Goal: Task Accomplishment & Management: Manage account settings

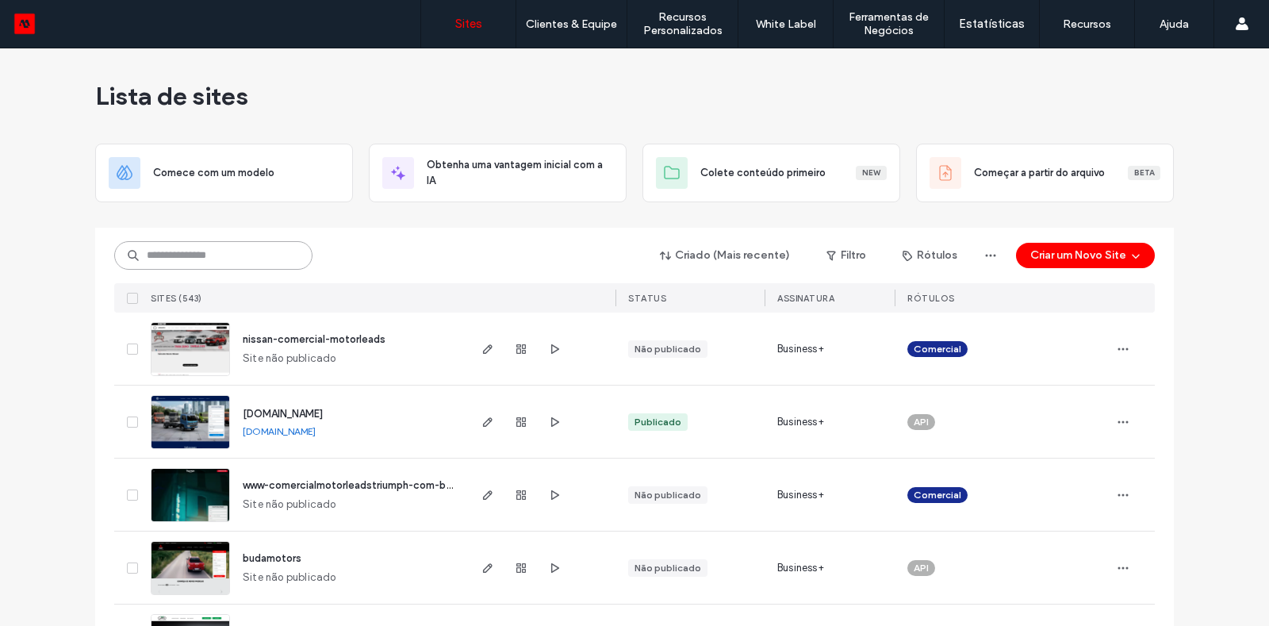
click at [155, 255] on input at bounding box center [213, 255] width 198 height 29
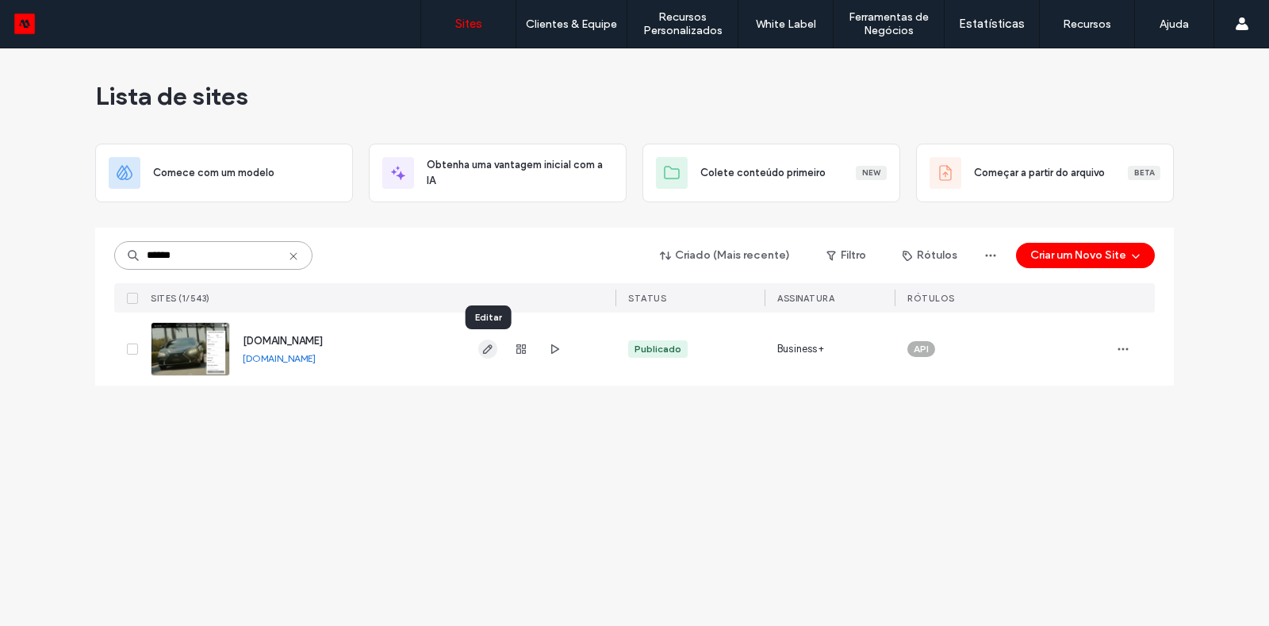
type input "******"
click at [483, 345] on icon "button" at bounding box center [487, 349] width 13 height 13
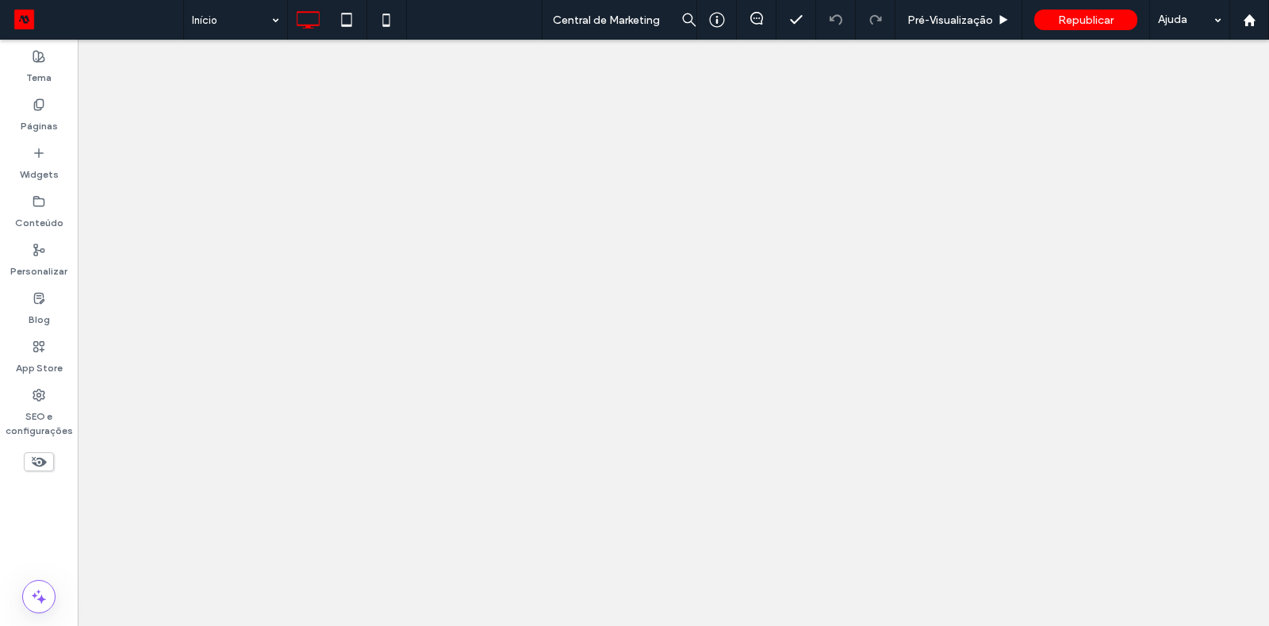
click at [46, 404] on label "SEO e configurações" at bounding box center [39, 419] width 78 height 36
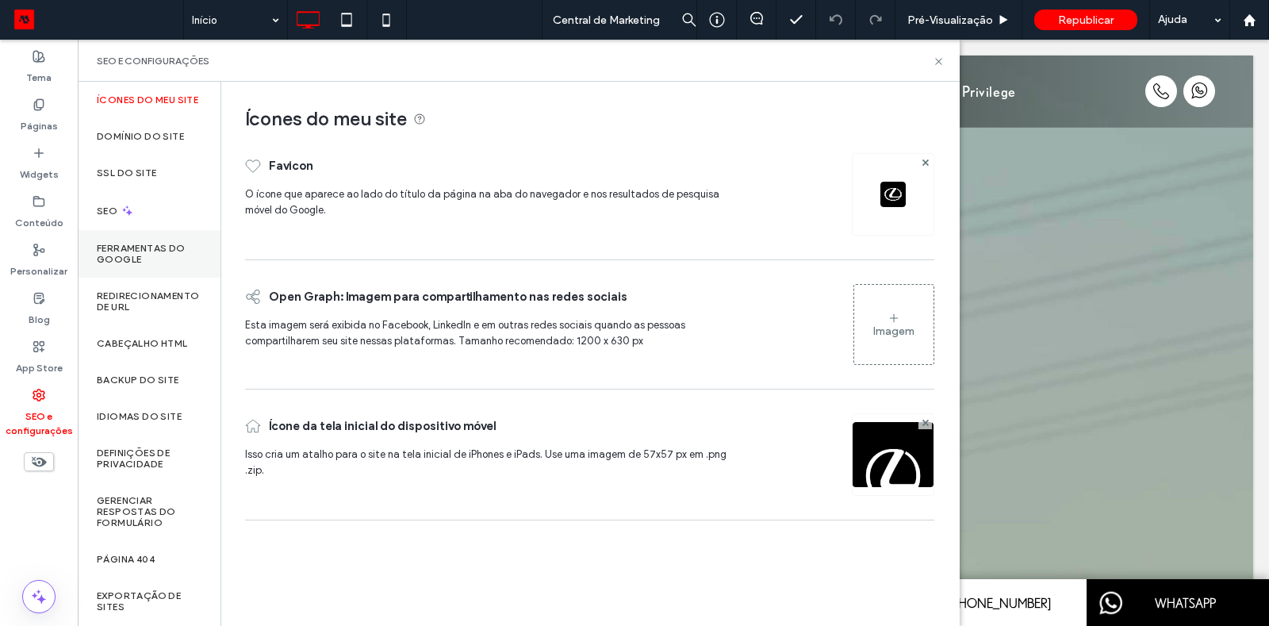
click at [151, 265] on label "Ferramentas do Google" at bounding box center [149, 254] width 105 height 22
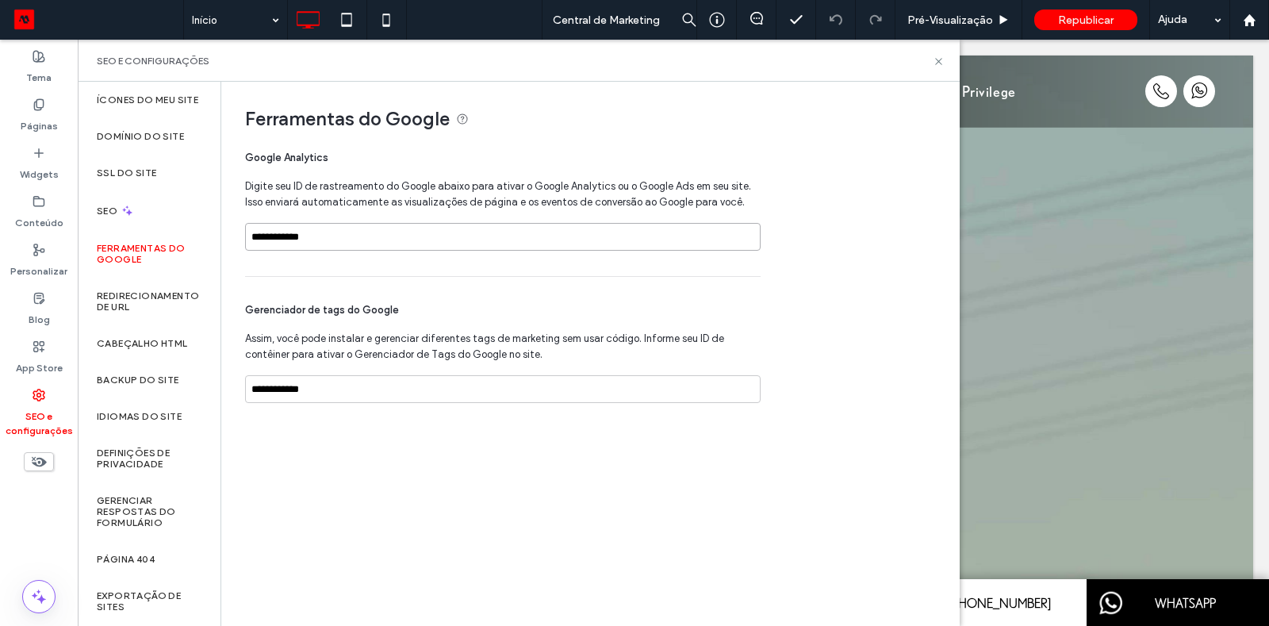
click at [339, 242] on input "**********" at bounding box center [502, 237] width 515 height 28
click at [332, 384] on input "**********" at bounding box center [502, 389] width 515 height 28
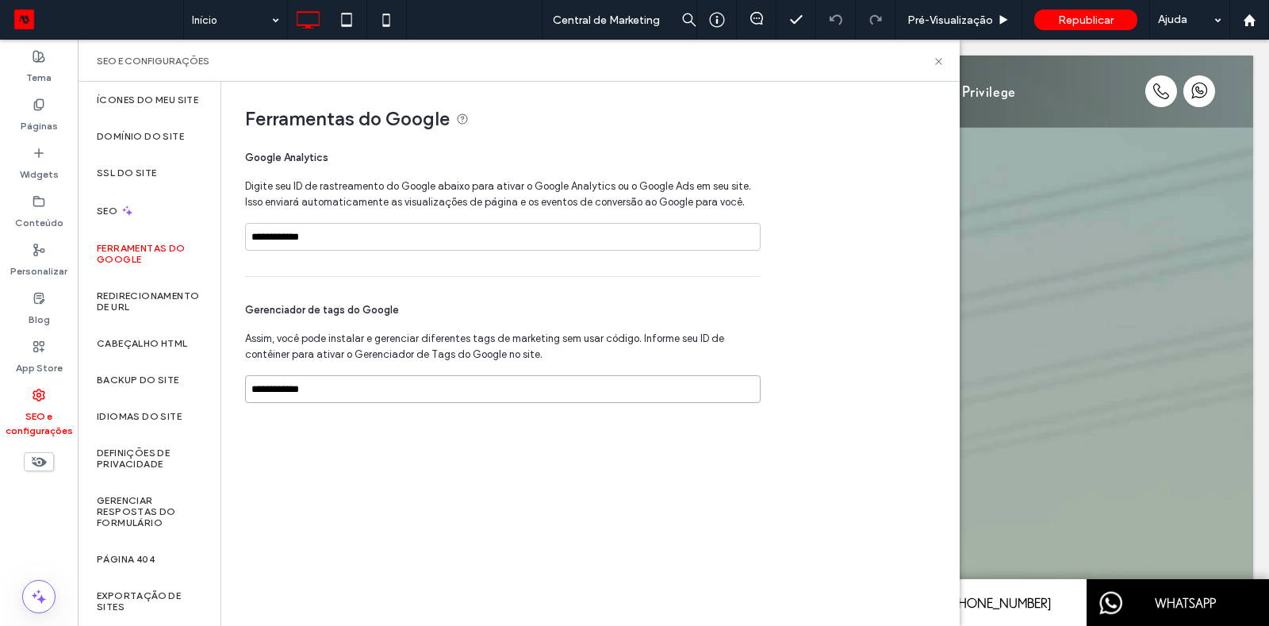
click at [332, 384] on input "**********" at bounding box center [502, 389] width 515 height 28
click at [152, 349] on label "Cabeçalho HTML" at bounding box center [142, 343] width 91 height 11
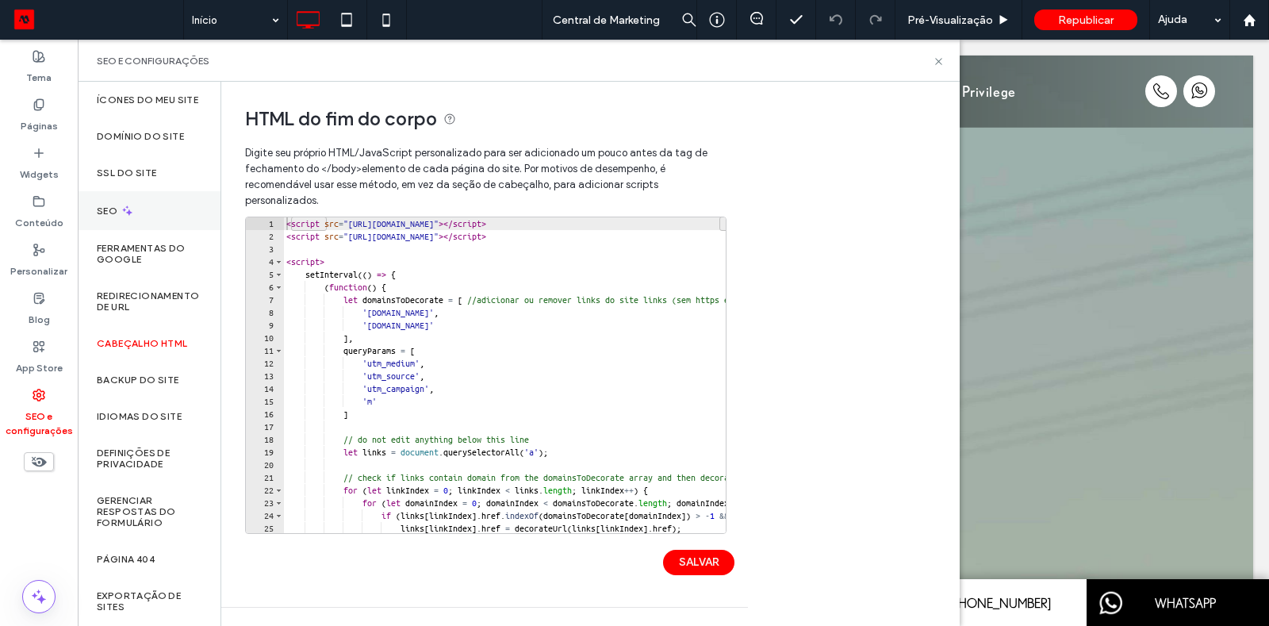
click at [135, 219] on div "SEO" at bounding box center [149, 210] width 143 height 39
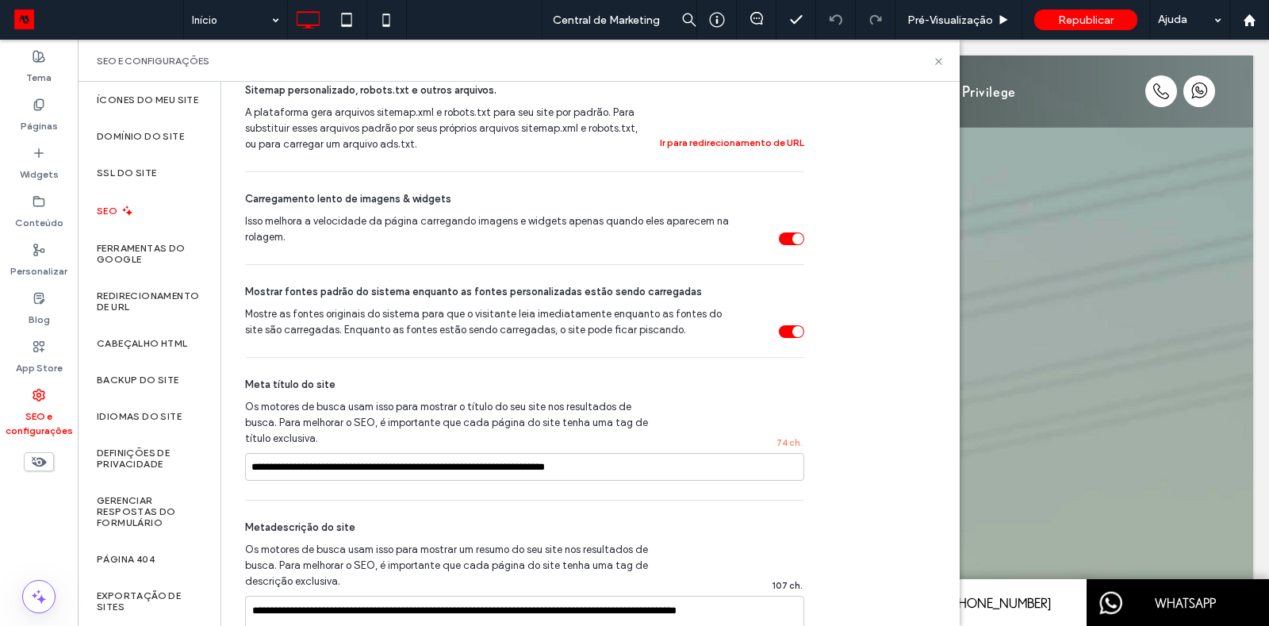
scroll to position [684, 0]
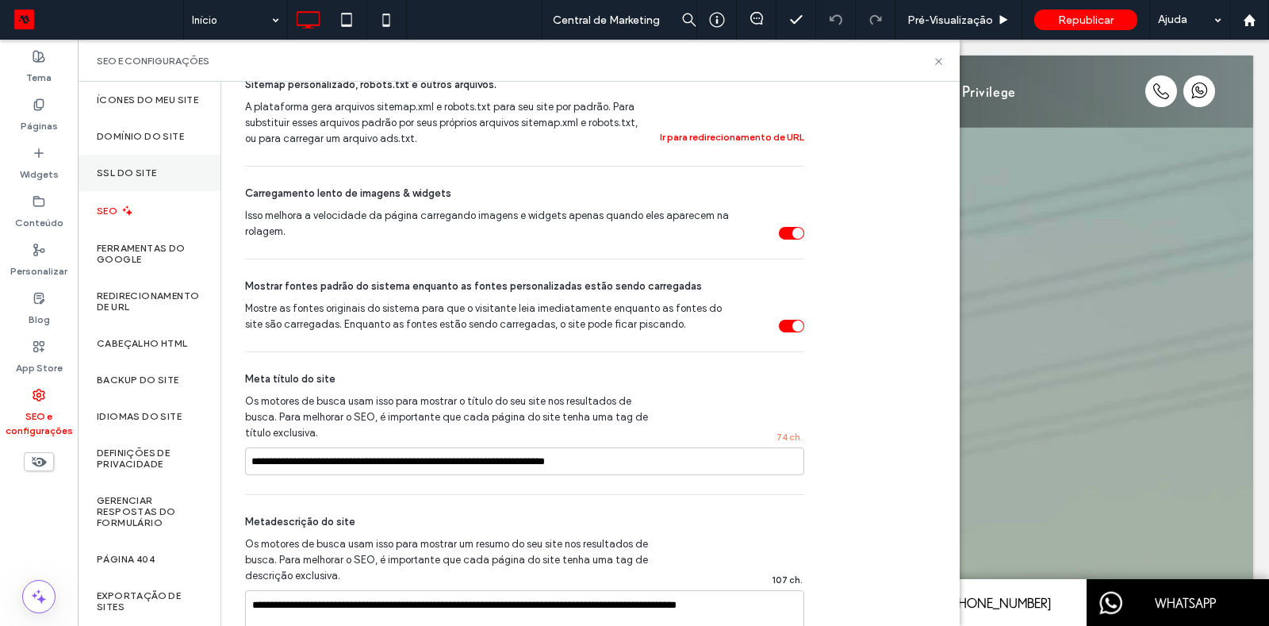
click at [144, 191] on div "SSL do site" at bounding box center [149, 173] width 143 height 36
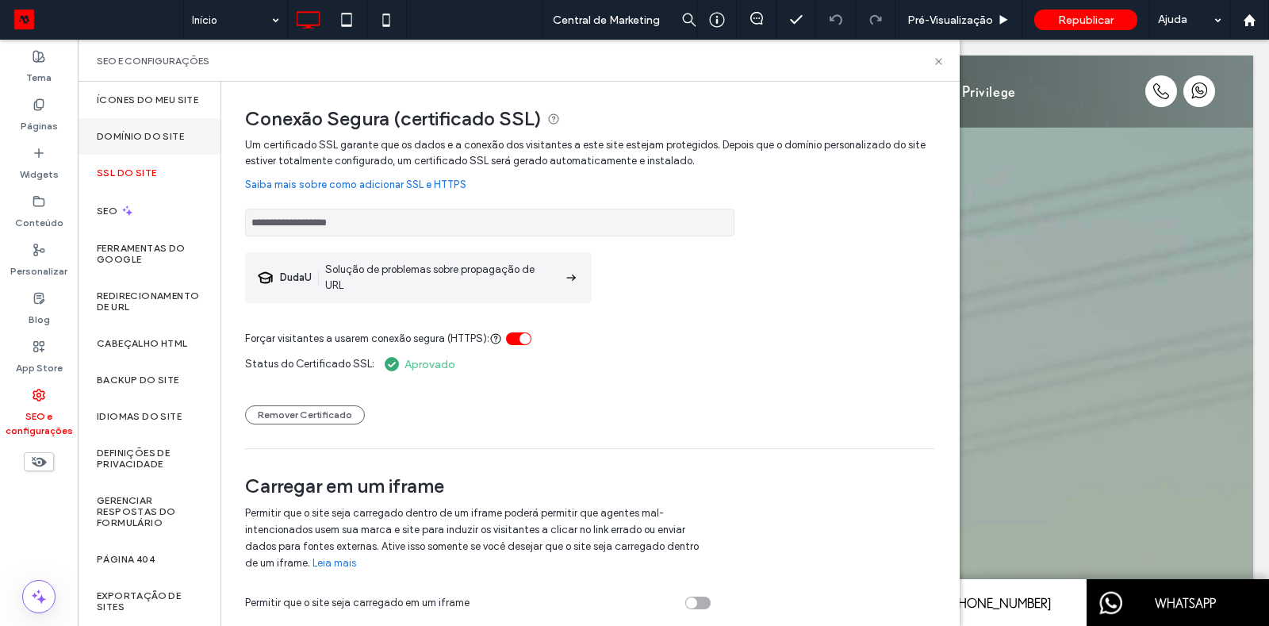
click at [163, 141] on label "Domínio do site" at bounding box center [140, 136] width 87 height 11
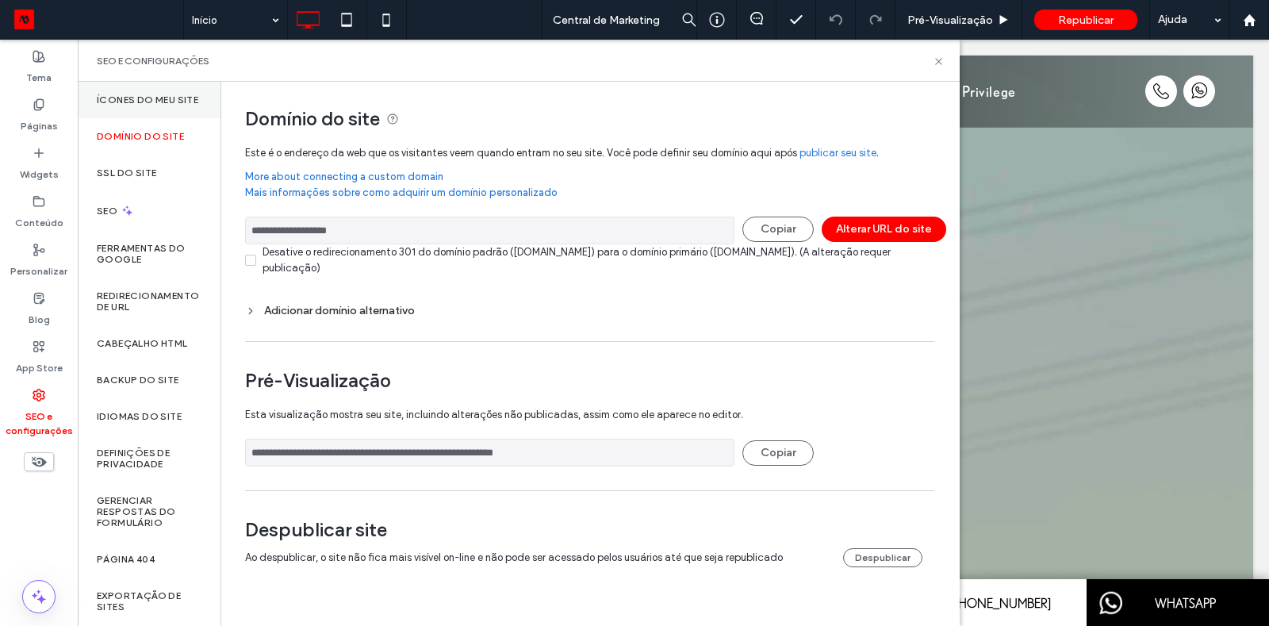
click at [144, 118] on div "Ícones do meu site" at bounding box center [149, 100] width 143 height 36
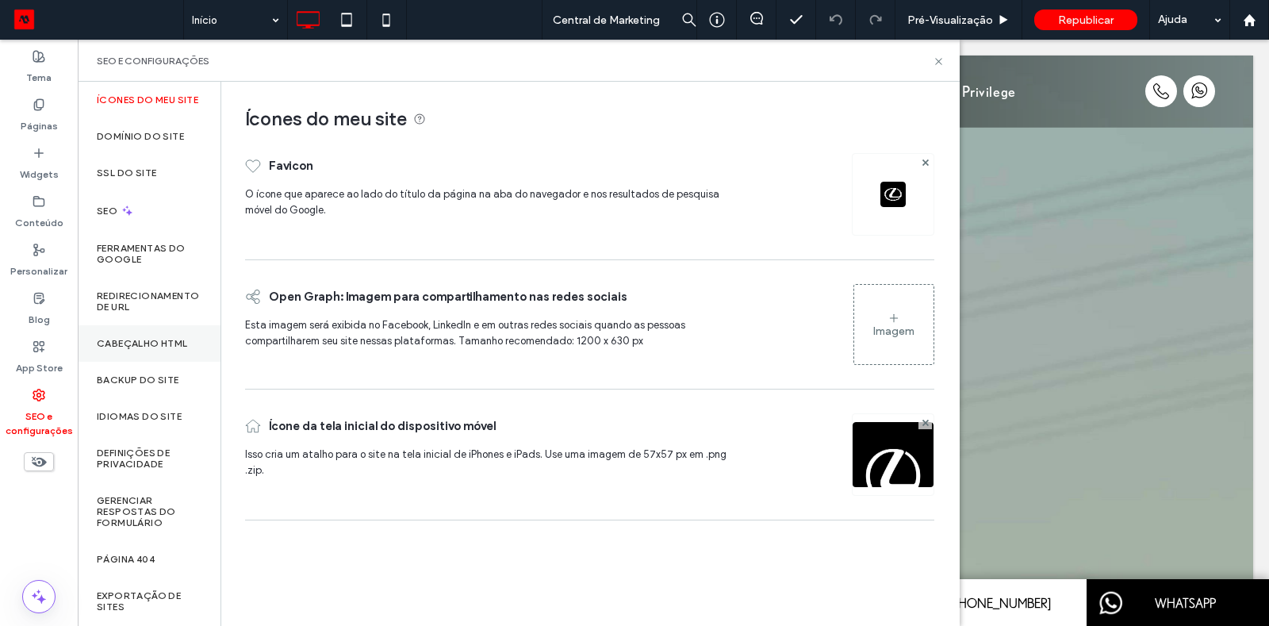
click at [151, 349] on label "Cabeçalho HTML" at bounding box center [142, 343] width 91 height 11
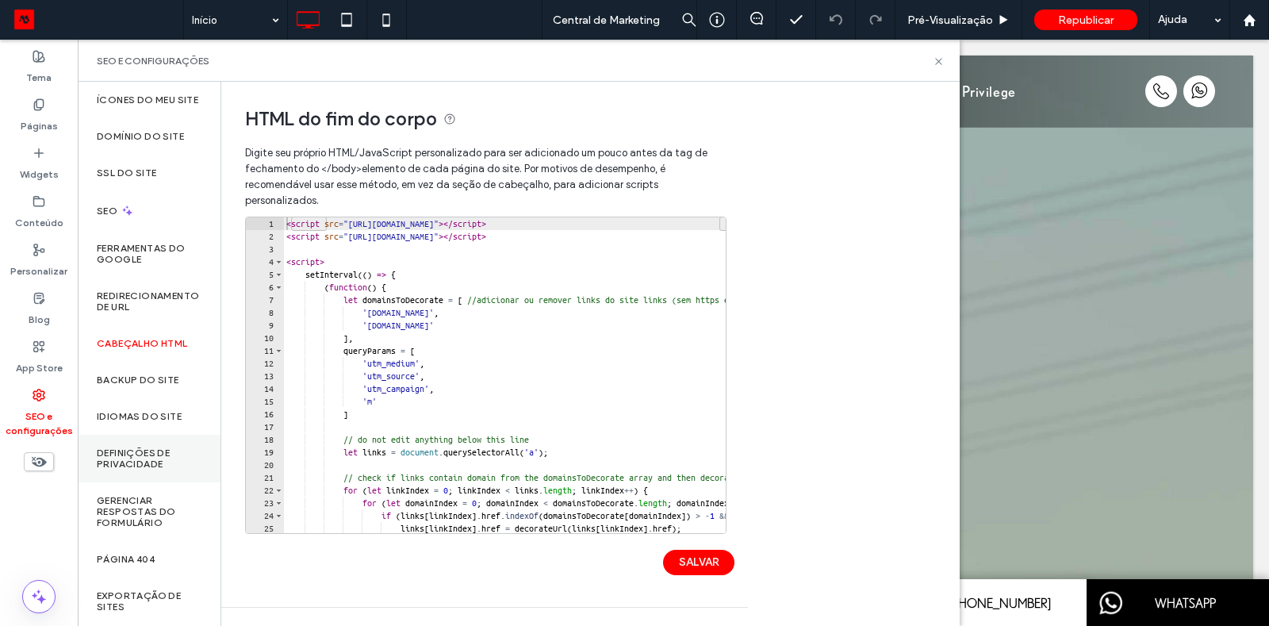
scroll to position [57, 0]
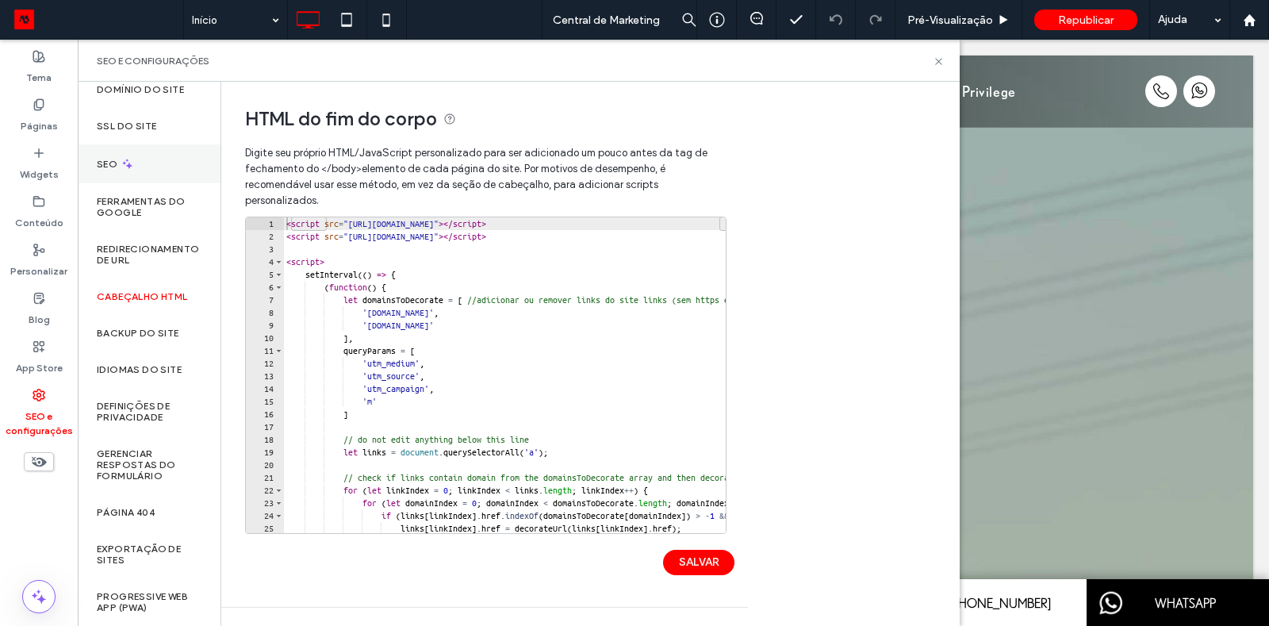
click at [150, 181] on div "SEO" at bounding box center [149, 163] width 143 height 39
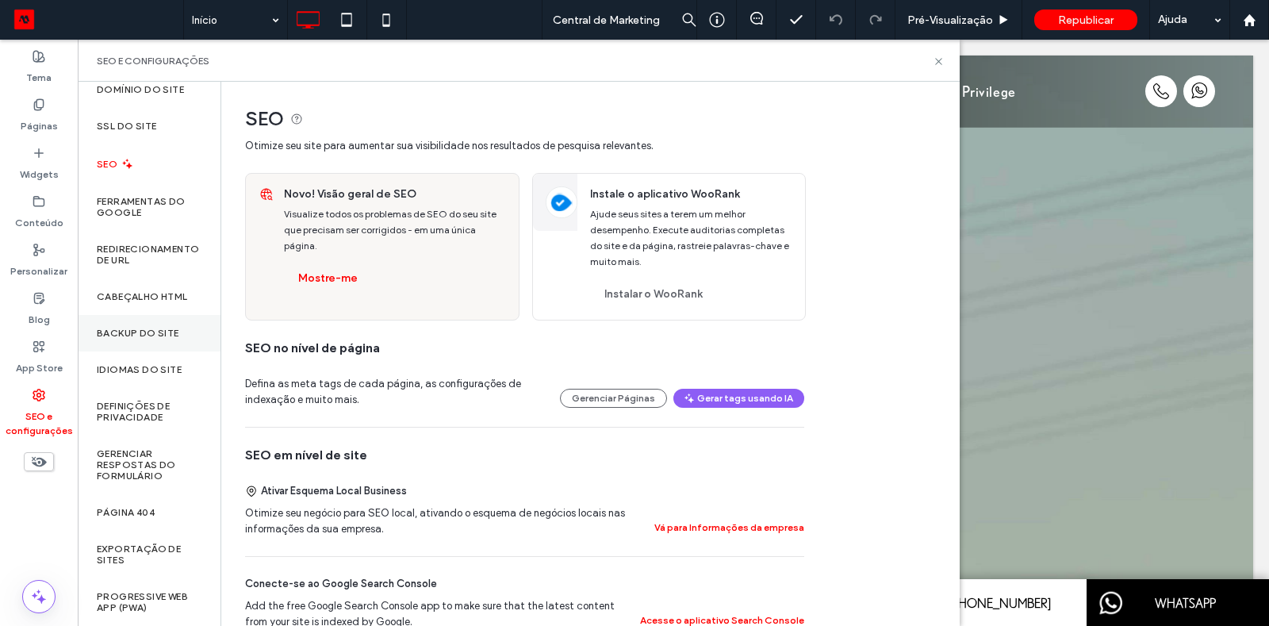
scroll to position [0, 0]
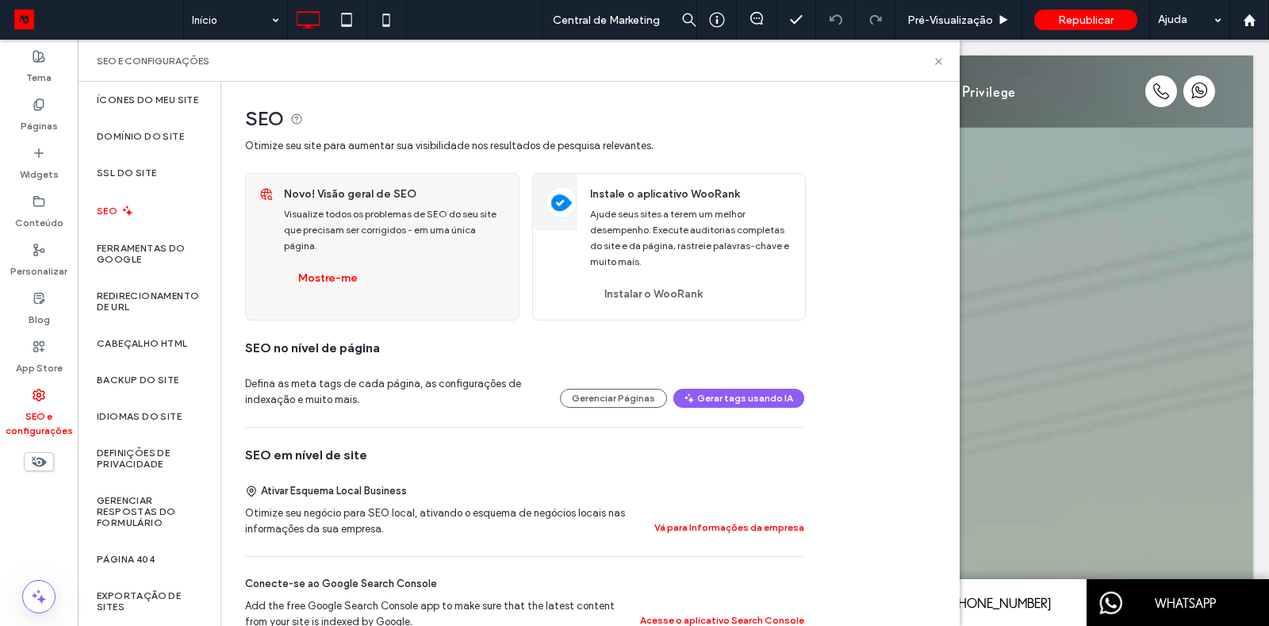
click at [162, 224] on div "SEO" at bounding box center [149, 210] width 143 height 39
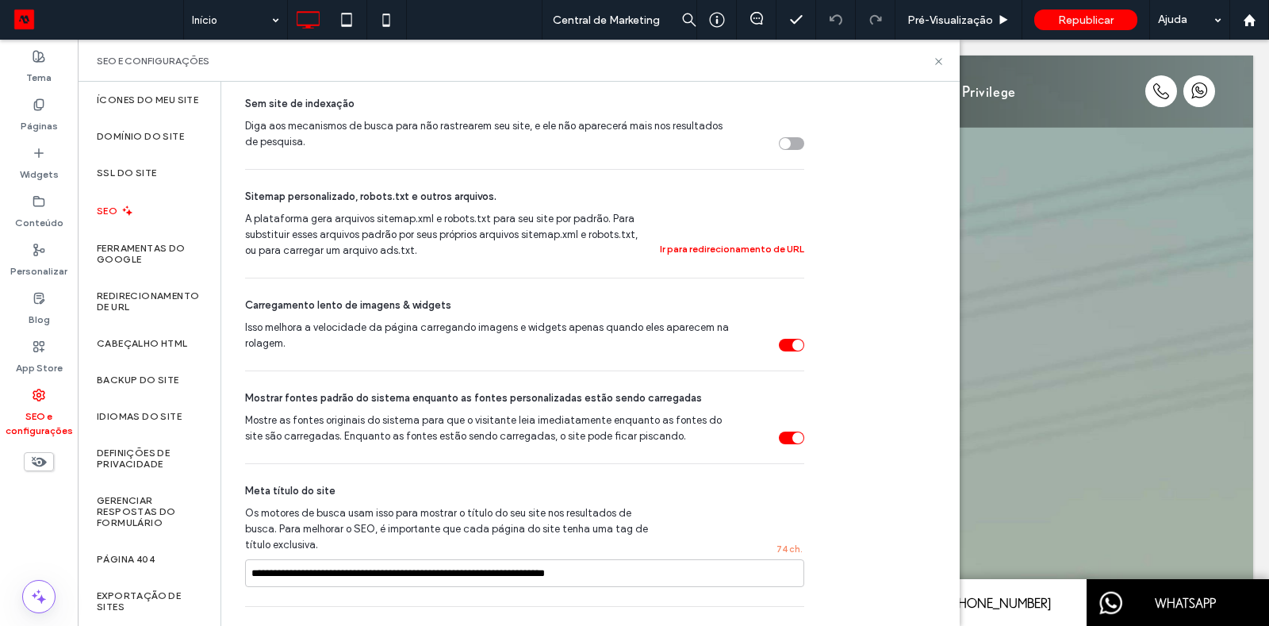
scroll to position [574, 0]
click at [45, 215] on label "Conteúdo" at bounding box center [39, 219] width 48 height 22
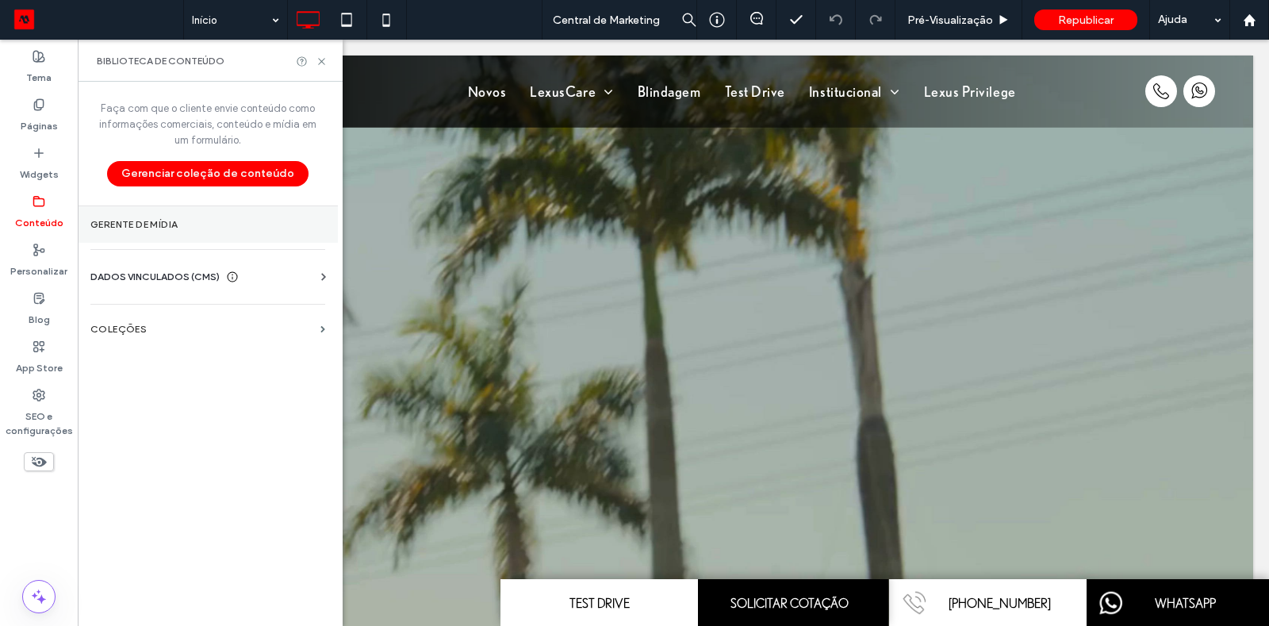
click at [213, 227] on label "Gerente de mídia" at bounding box center [207, 224] width 235 height 11
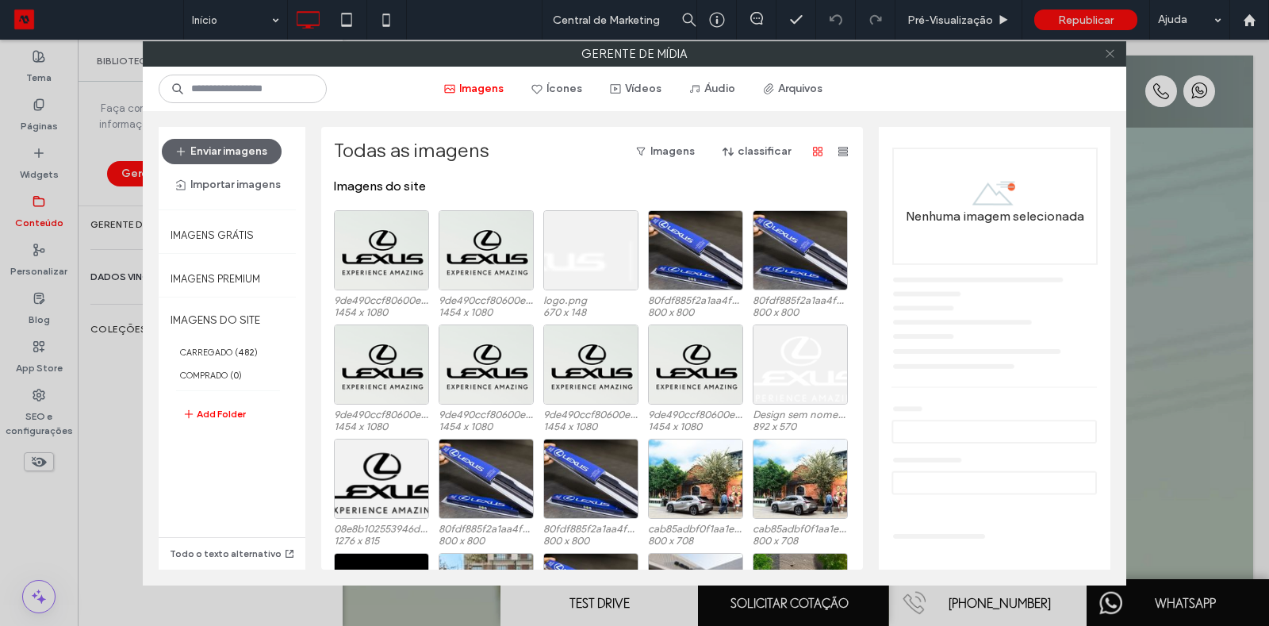
click at [1115, 53] on icon at bounding box center [1110, 54] width 12 height 12
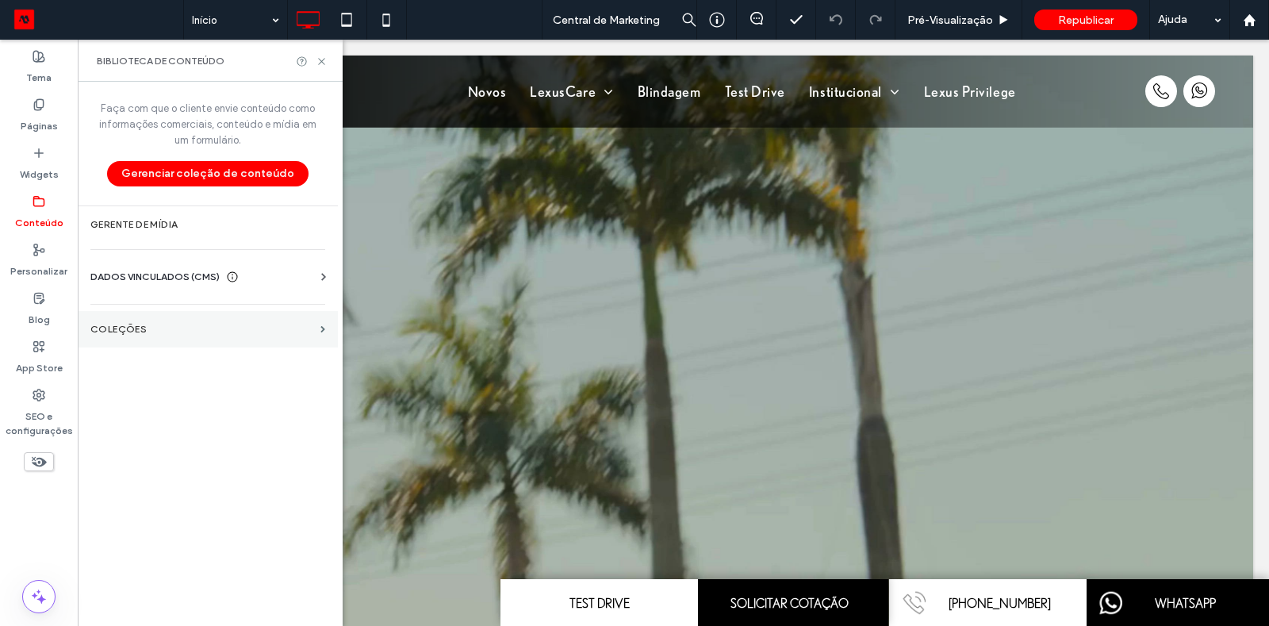
click at [169, 328] on label "COLEÇÕES" at bounding box center [202, 329] width 224 height 11
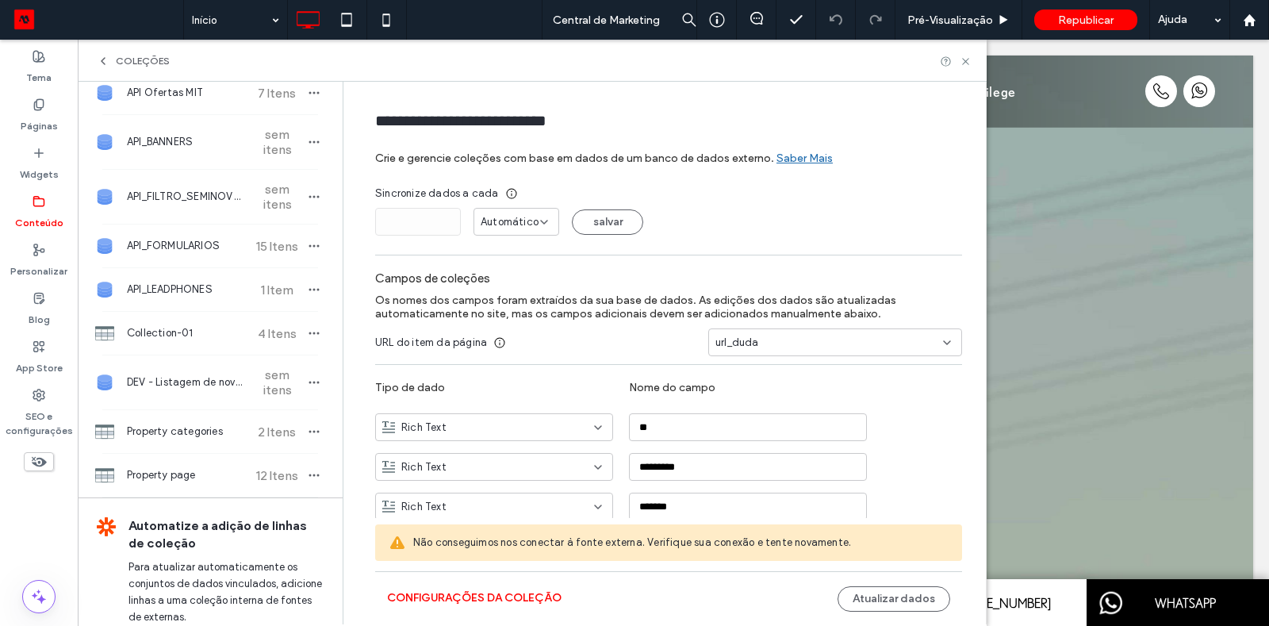
scroll to position [458, 0]
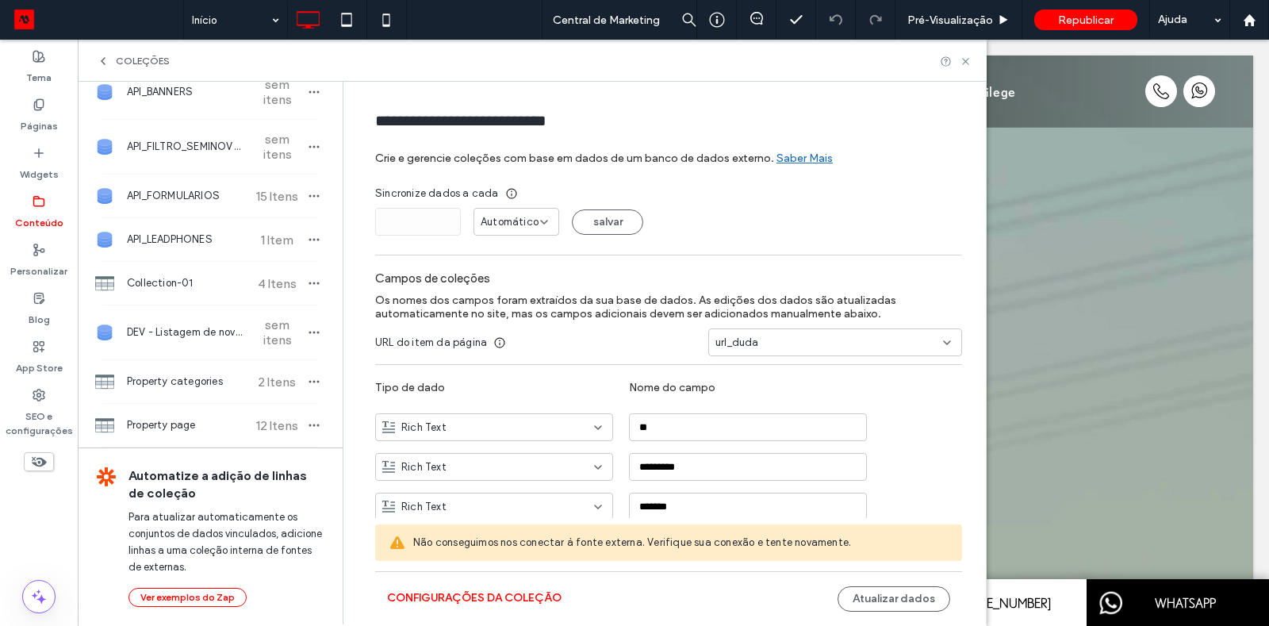
click at [40, 206] on icon at bounding box center [39, 201] width 13 height 13
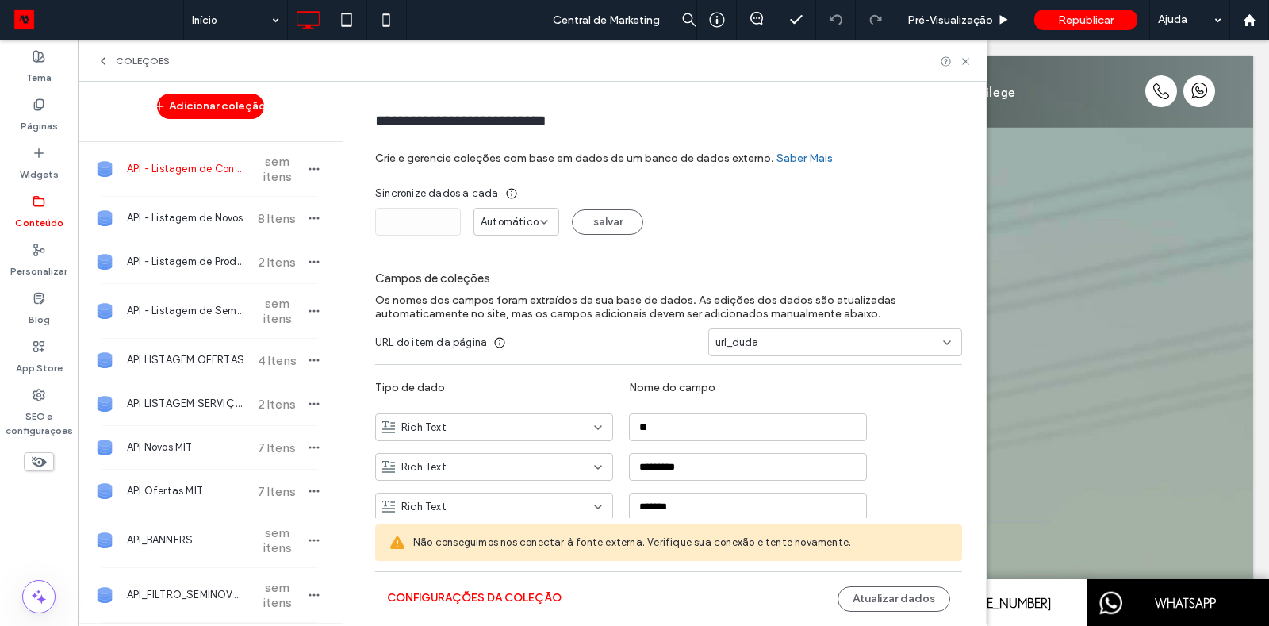
scroll to position [0, 0]
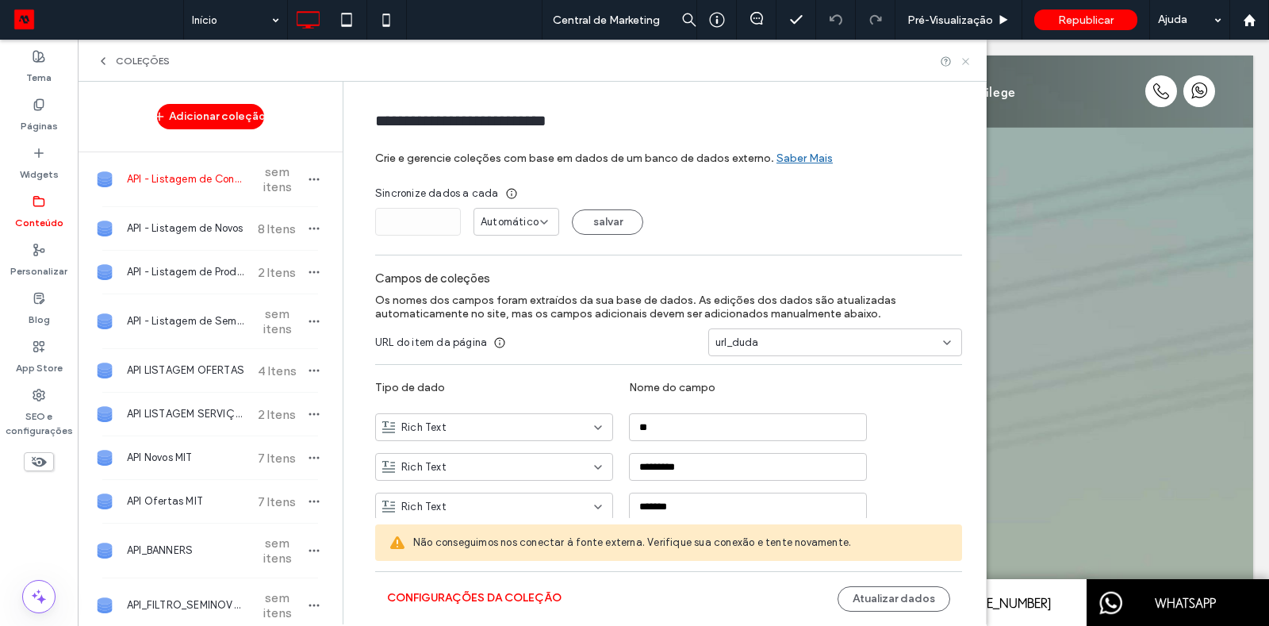
click at [961, 59] on icon at bounding box center [966, 62] width 12 height 12
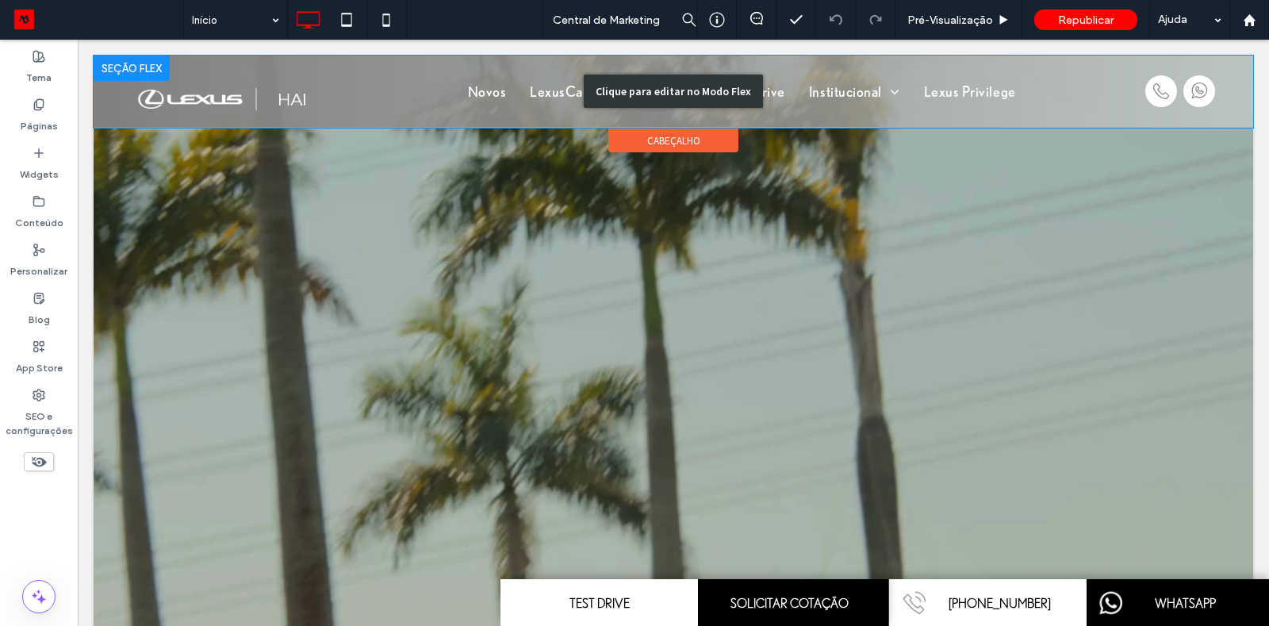
click at [219, 97] on div "Clique para editar no Modo Flex" at bounding box center [673, 92] width 1159 height 72
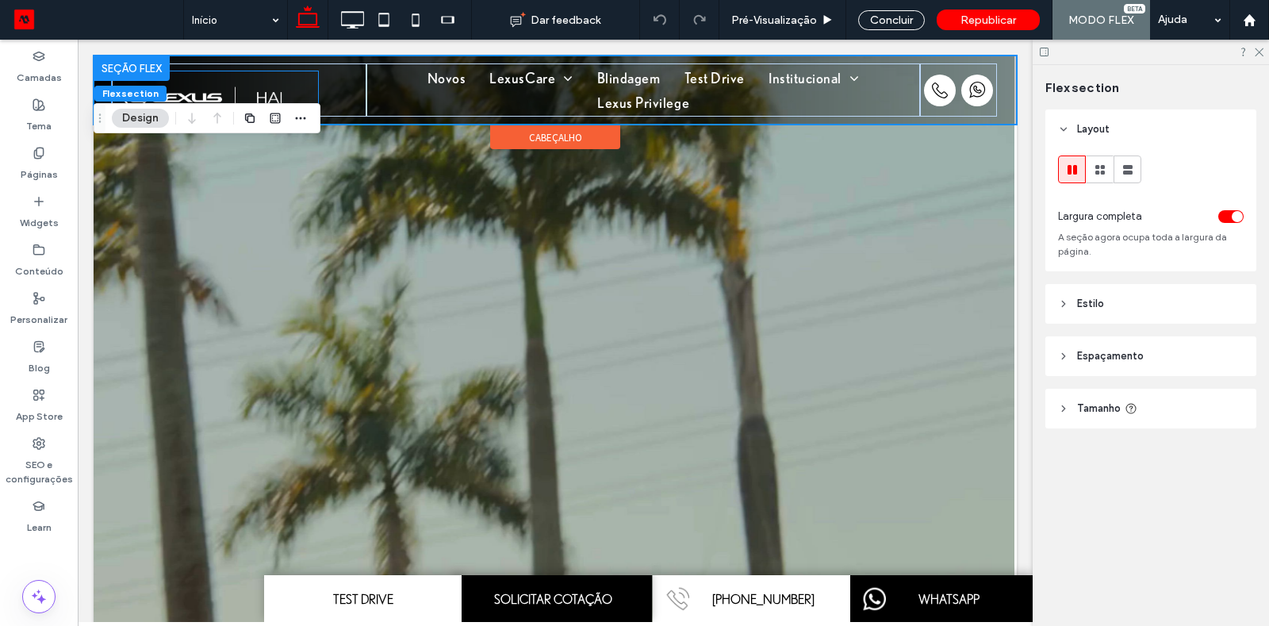
click at [224, 88] on img at bounding box center [215, 93] width 206 height 45
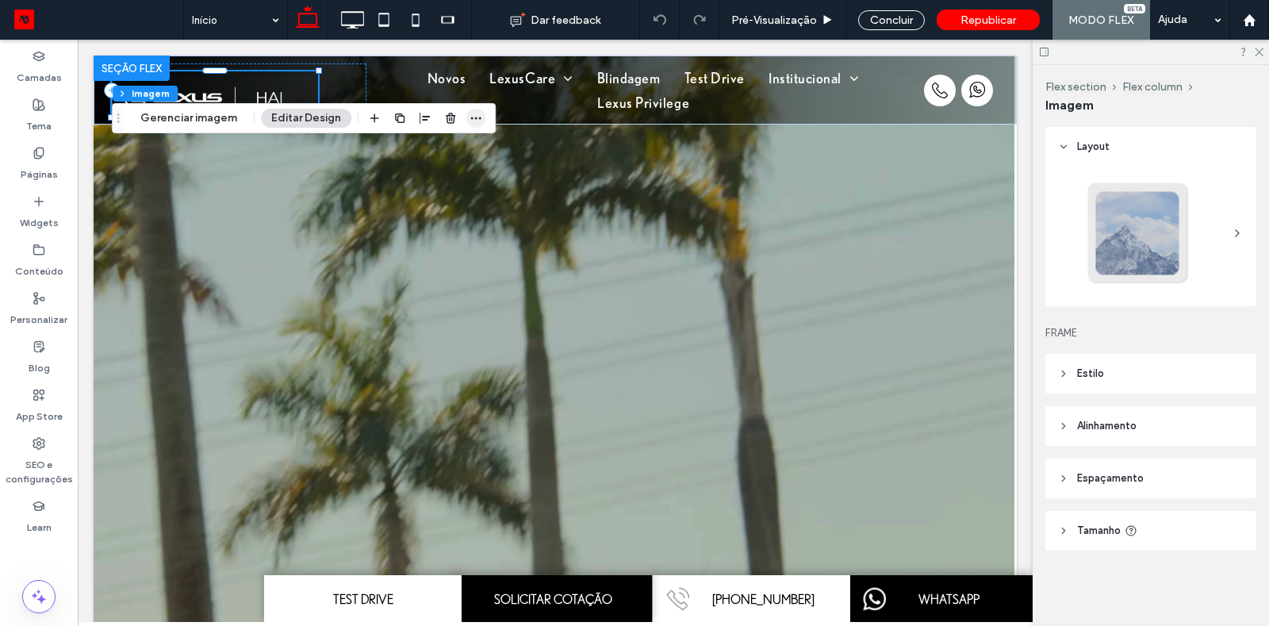
click at [479, 117] on span "button" at bounding box center [475, 118] width 19 height 19
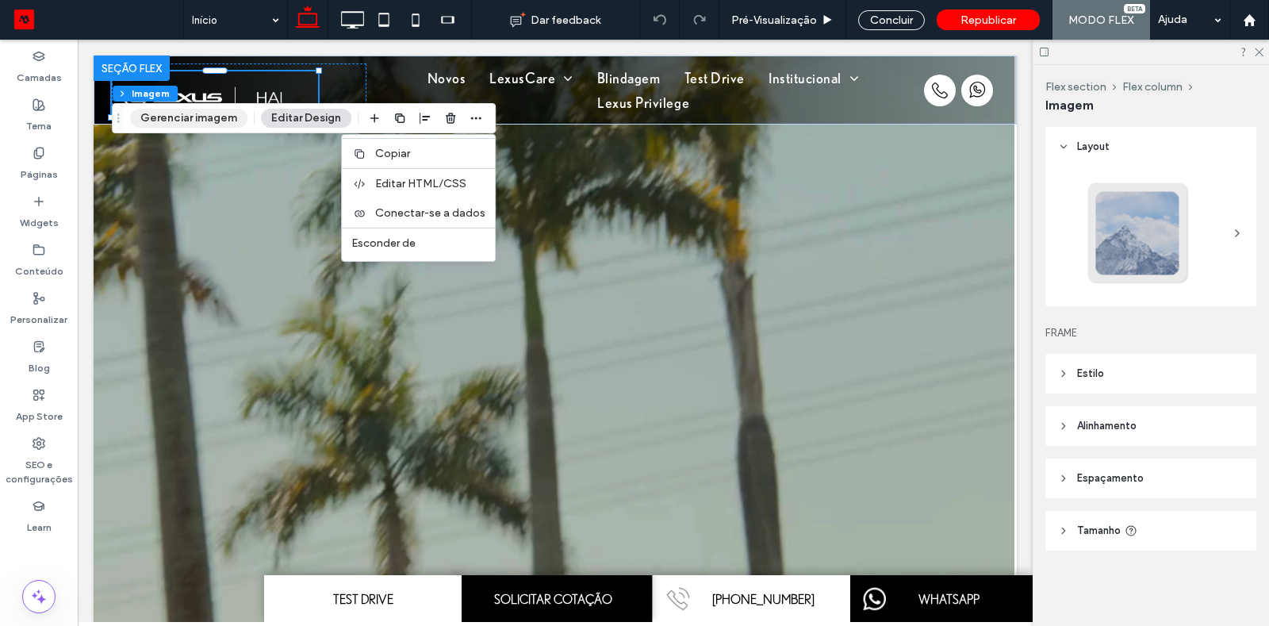
click at [168, 111] on button "Gerenciar imagem" at bounding box center [188, 118] width 117 height 19
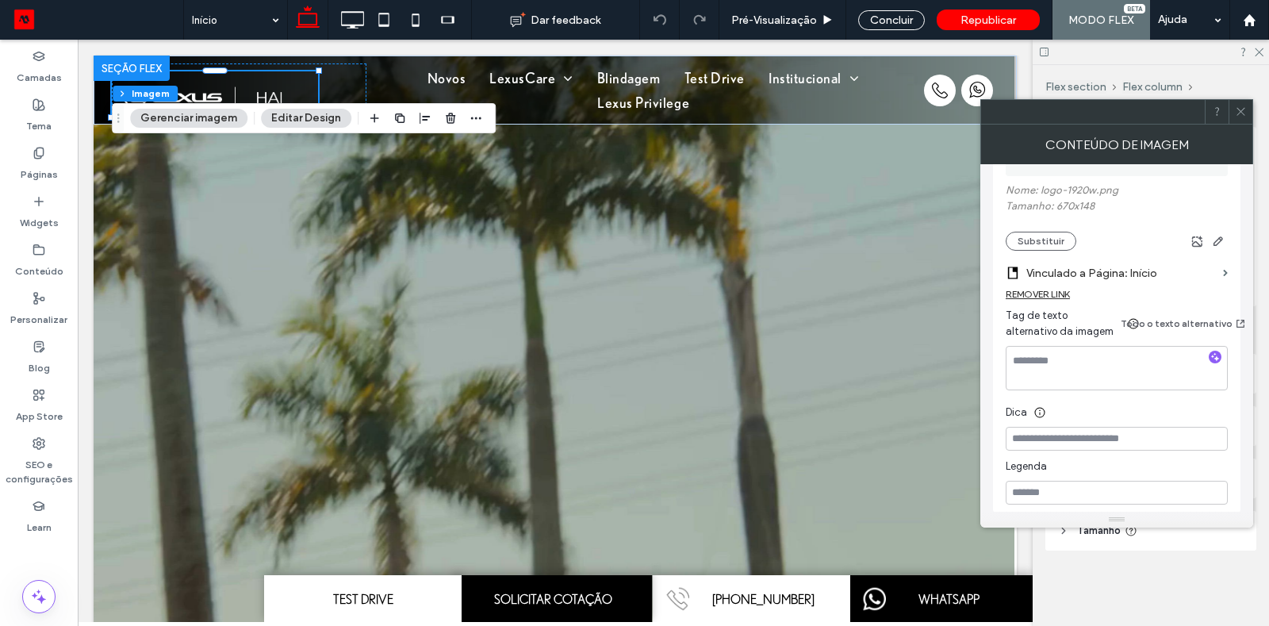
scroll to position [343, 0]
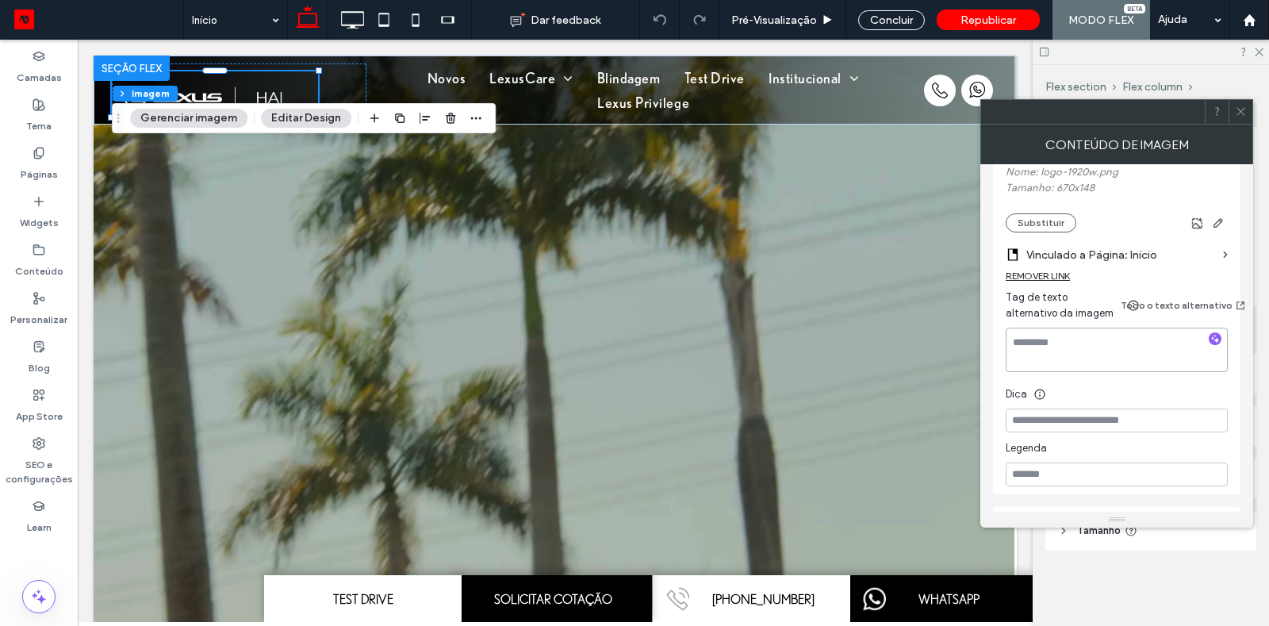
click at [1082, 328] on textarea at bounding box center [1117, 350] width 222 height 44
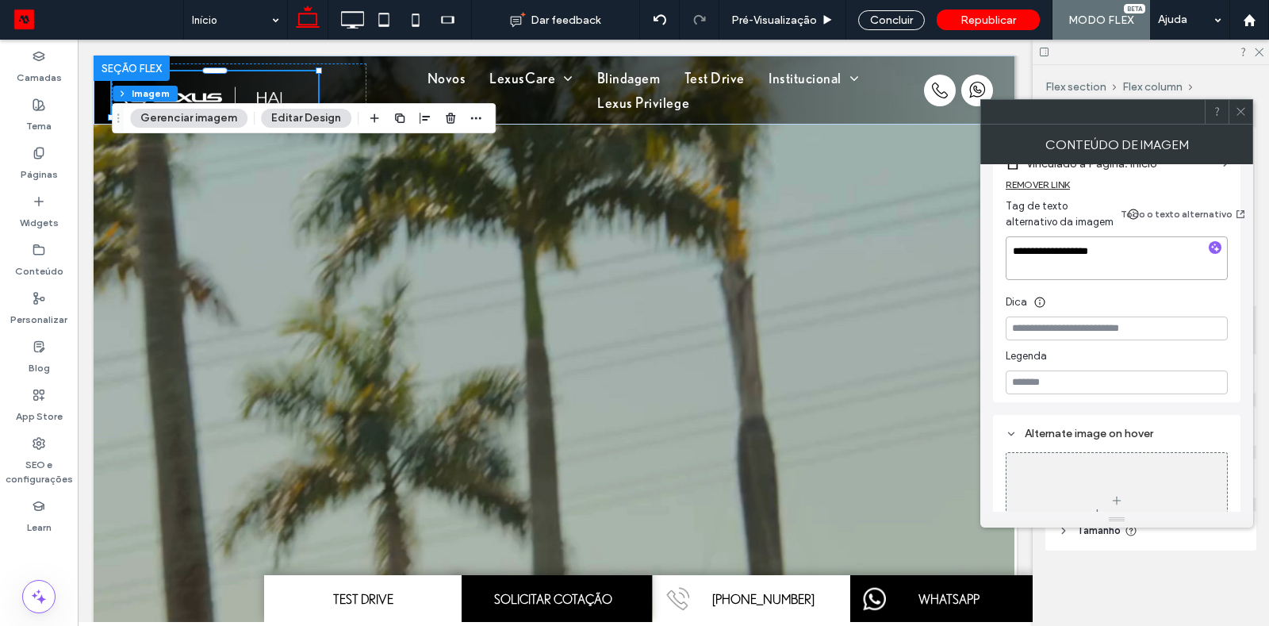
scroll to position [453, 0]
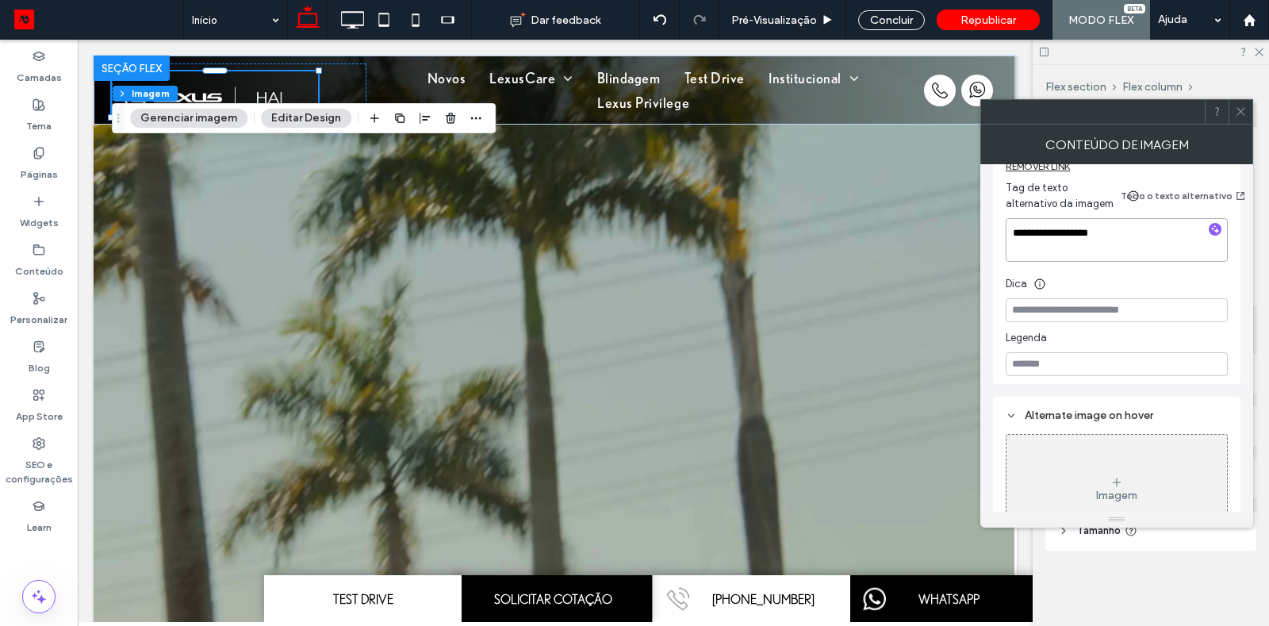
type textarea "**********"
click at [1248, 111] on div at bounding box center [1240, 112] width 24 height 24
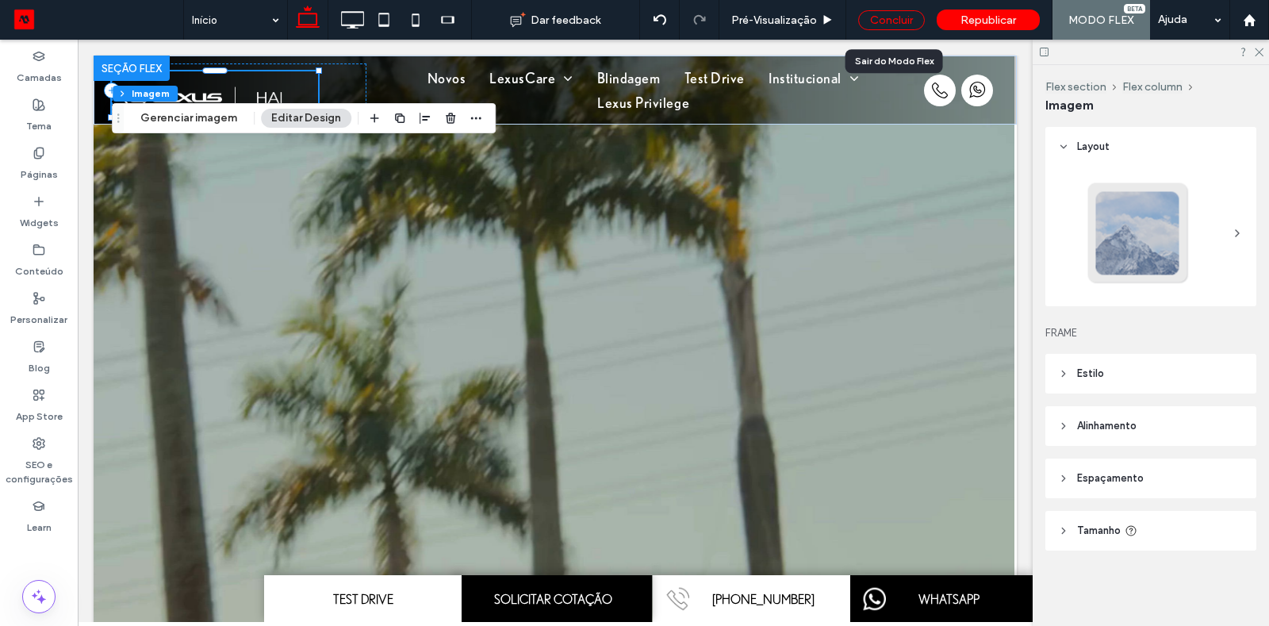
click at [899, 22] on div "Concluir" at bounding box center [891, 20] width 67 height 20
